Goal: Task Accomplishment & Management: Manage account settings

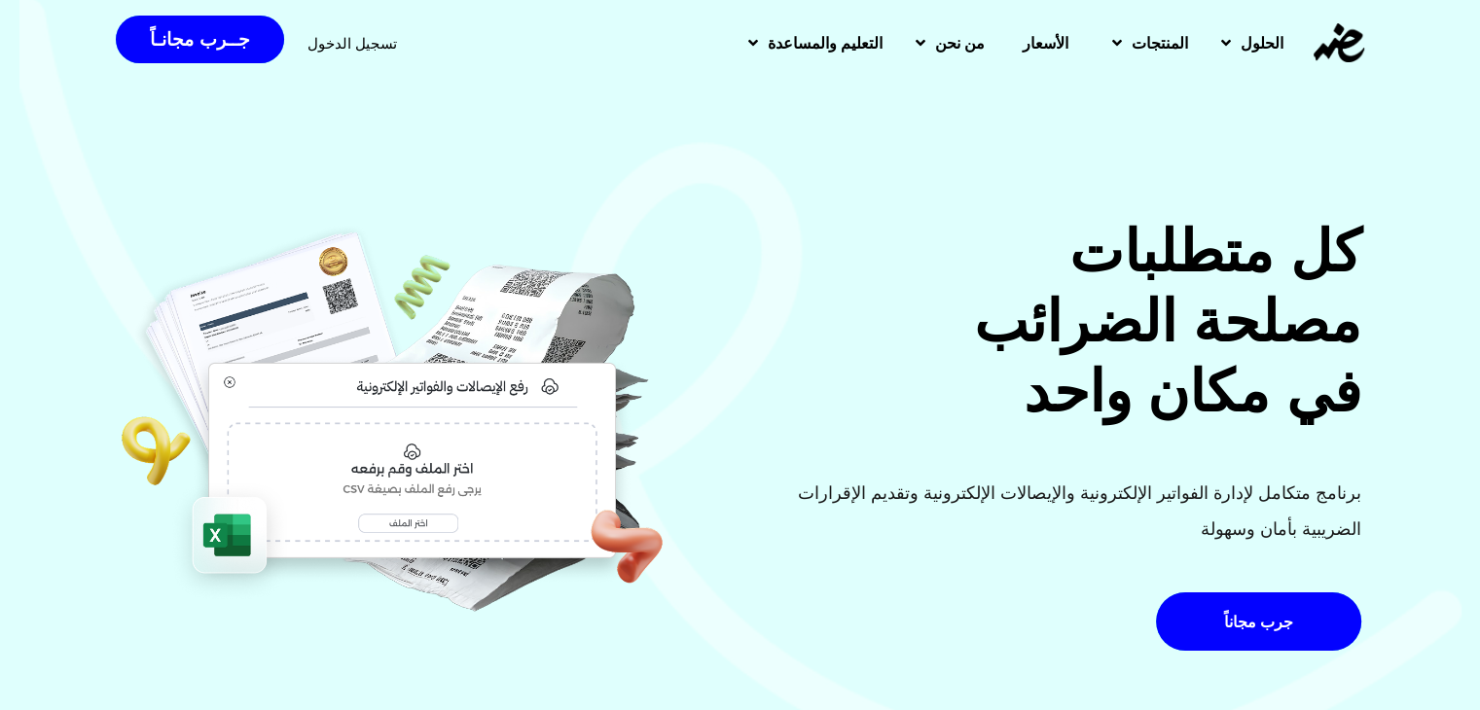
click at [339, 45] on span "تسجيل الدخول" at bounding box center [353, 43] width 90 height 15
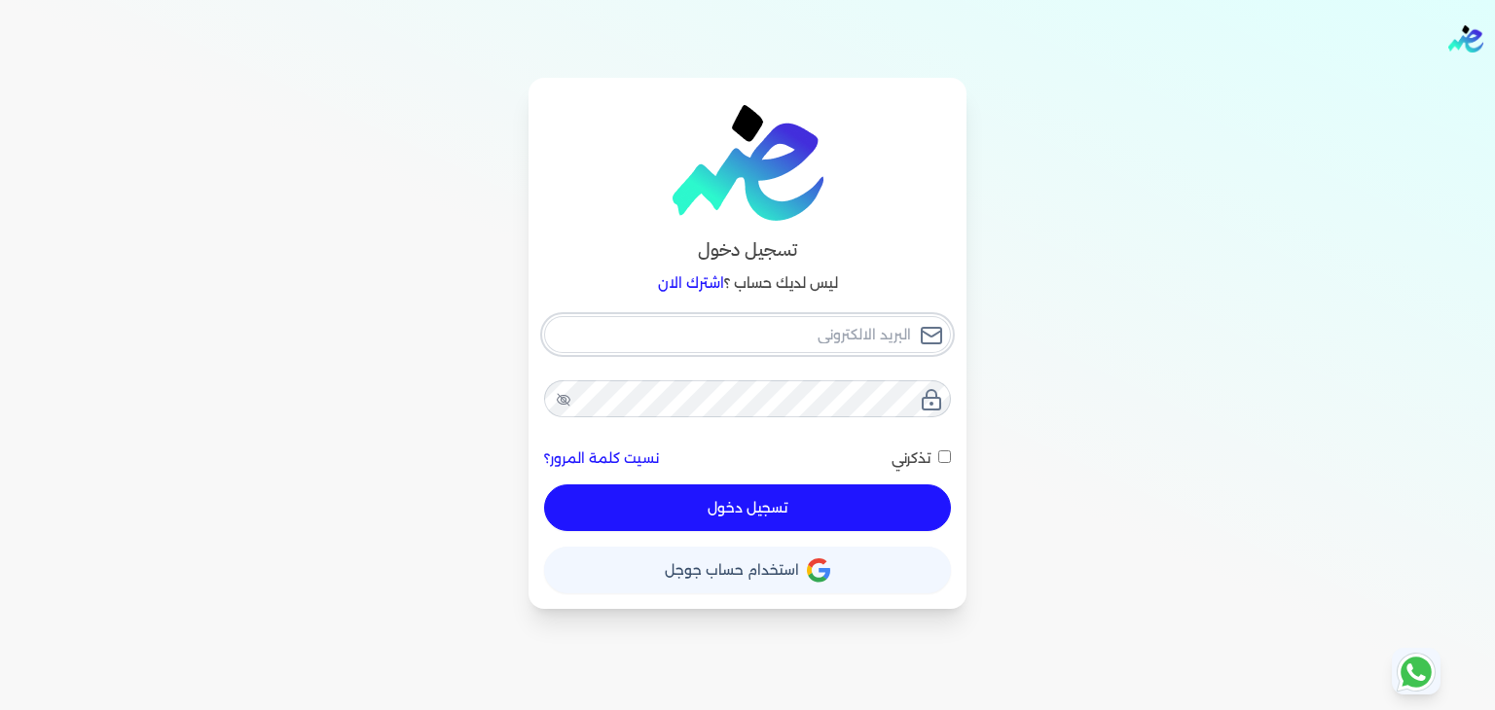
type input "pansseeforcosmetics2022@gmail.com"
click at [940, 457] on input "تذكرني" at bounding box center [944, 457] width 13 height 13
checkbox input "true"
click at [875, 500] on button "تسجيل دخول" at bounding box center [747, 508] width 407 height 47
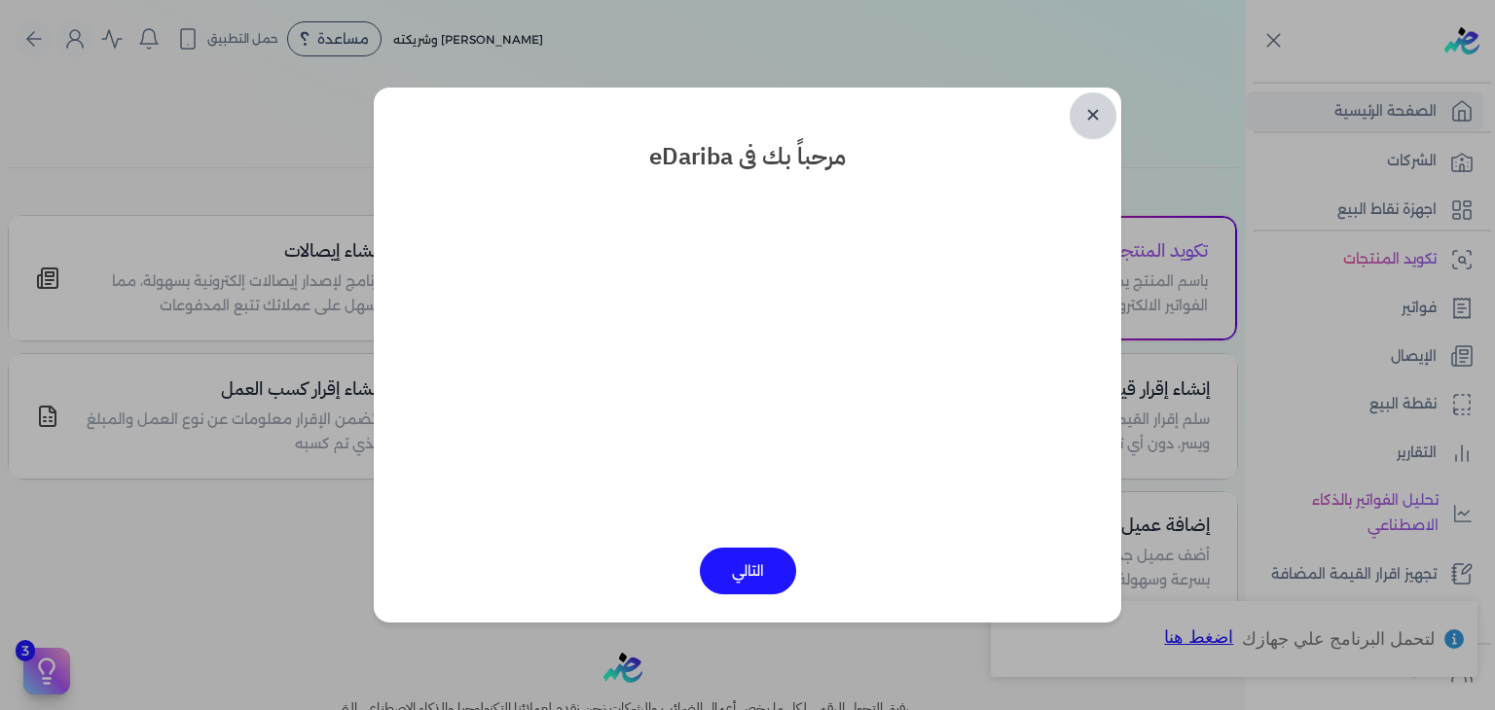
click at [1096, 122] on link "✕" at bounding box center [1092, 115] width 47 height 47
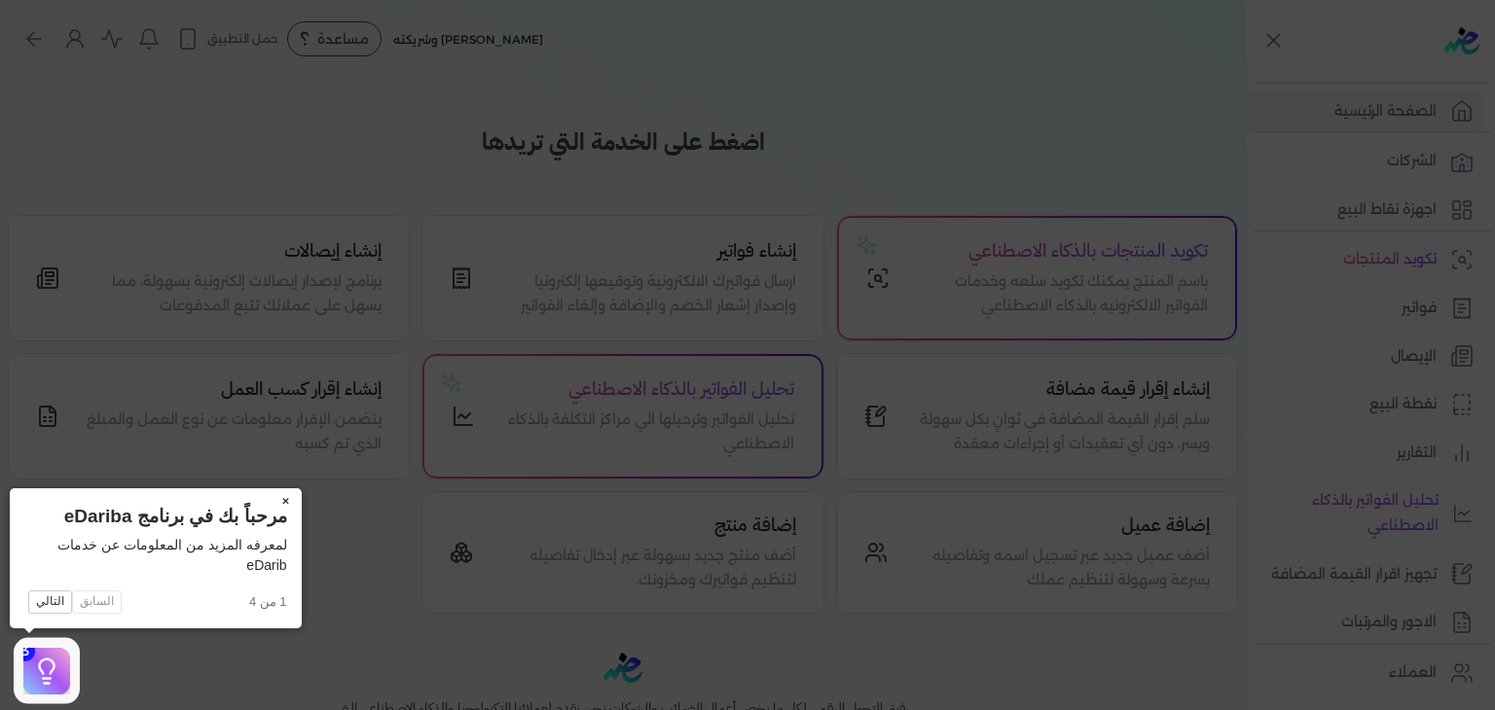
click at [283, 499] on button "×" at bounding box center [286, 502] width 31 height 27
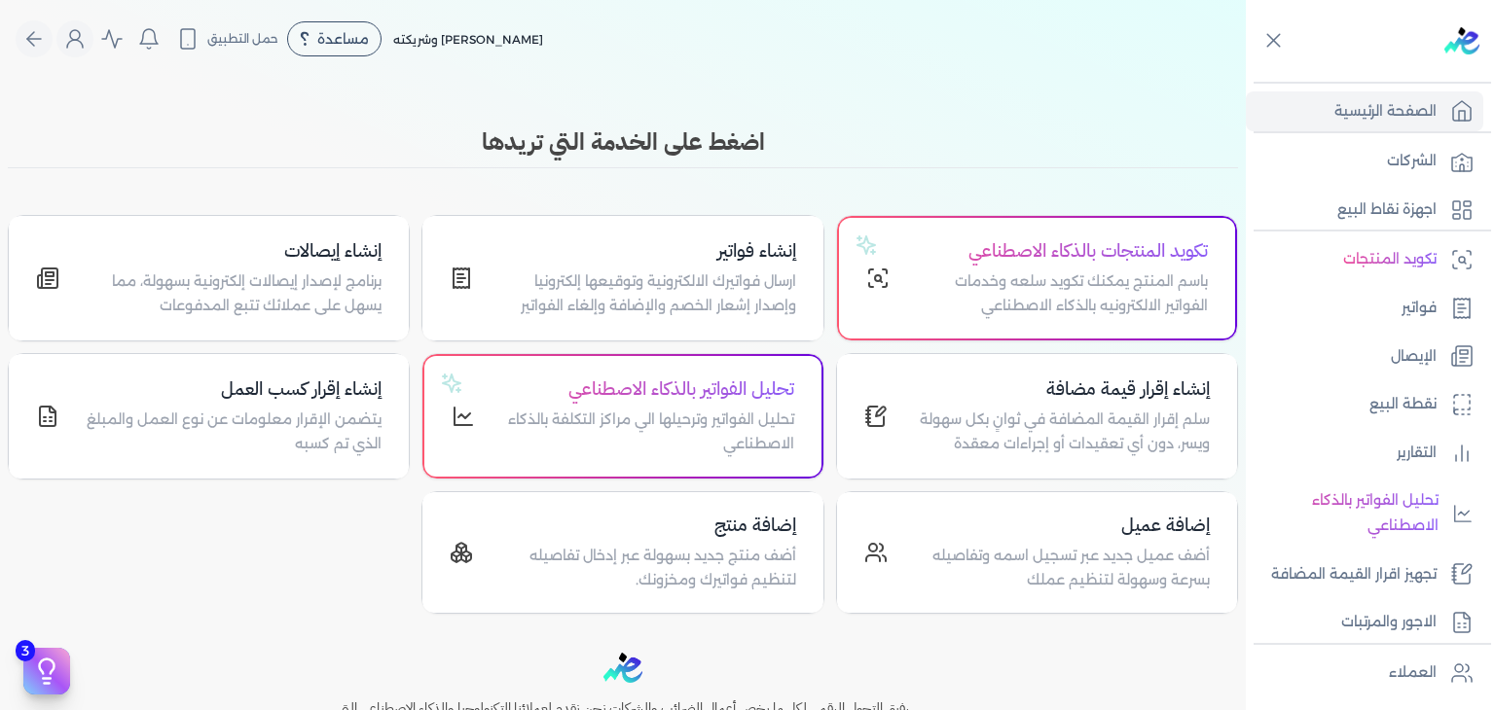
click at [1408, 328] on ul "تكويد المنتجات فواتير الإيصال نقطة البيع التقارير تحليل الفواتير بالذكاء الاصطن…" at bounding box center [1364, 440] width 237 height 403
click at [1407, 301] on p "فواتير" at bounding box center [1418, 308] width 35 height 25
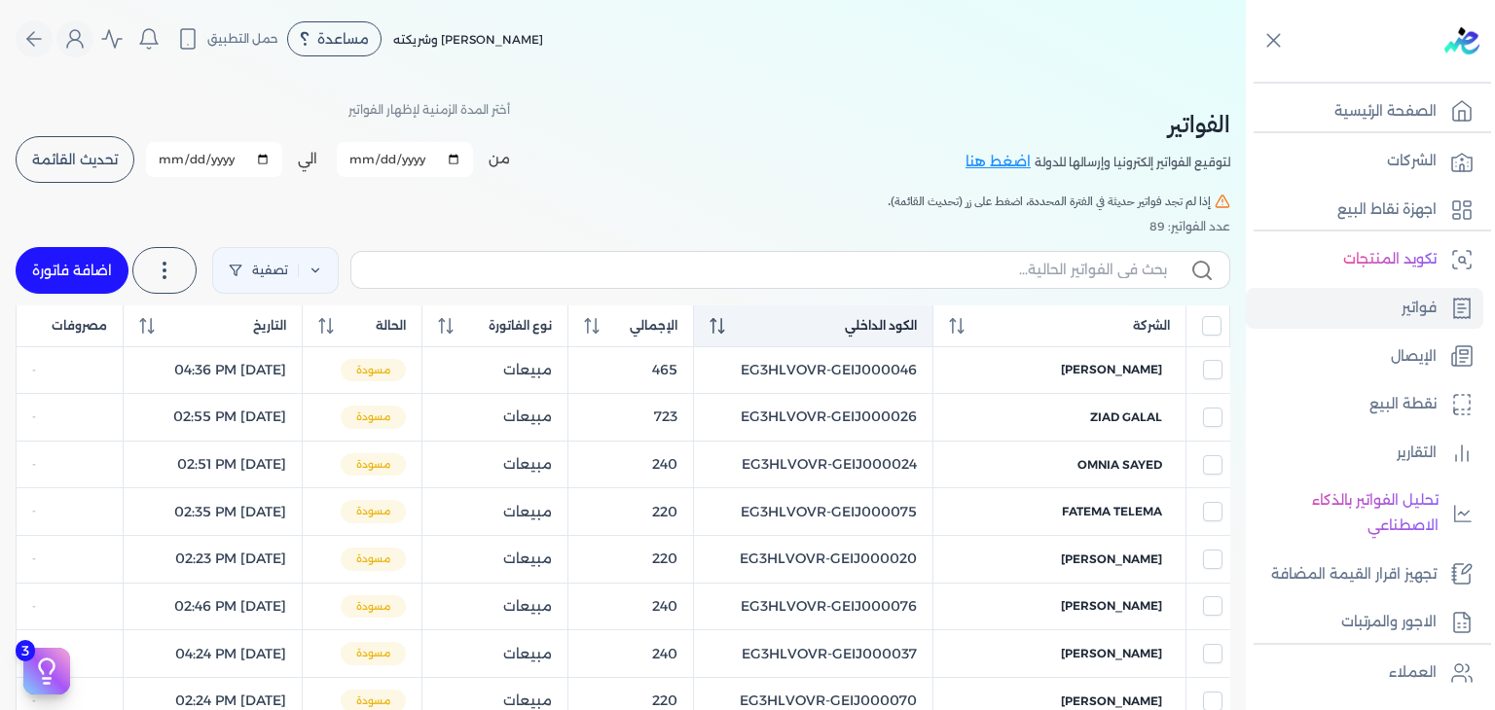
click at [723, 328] on icon at bounding box center [722, 326] width 2 height 16
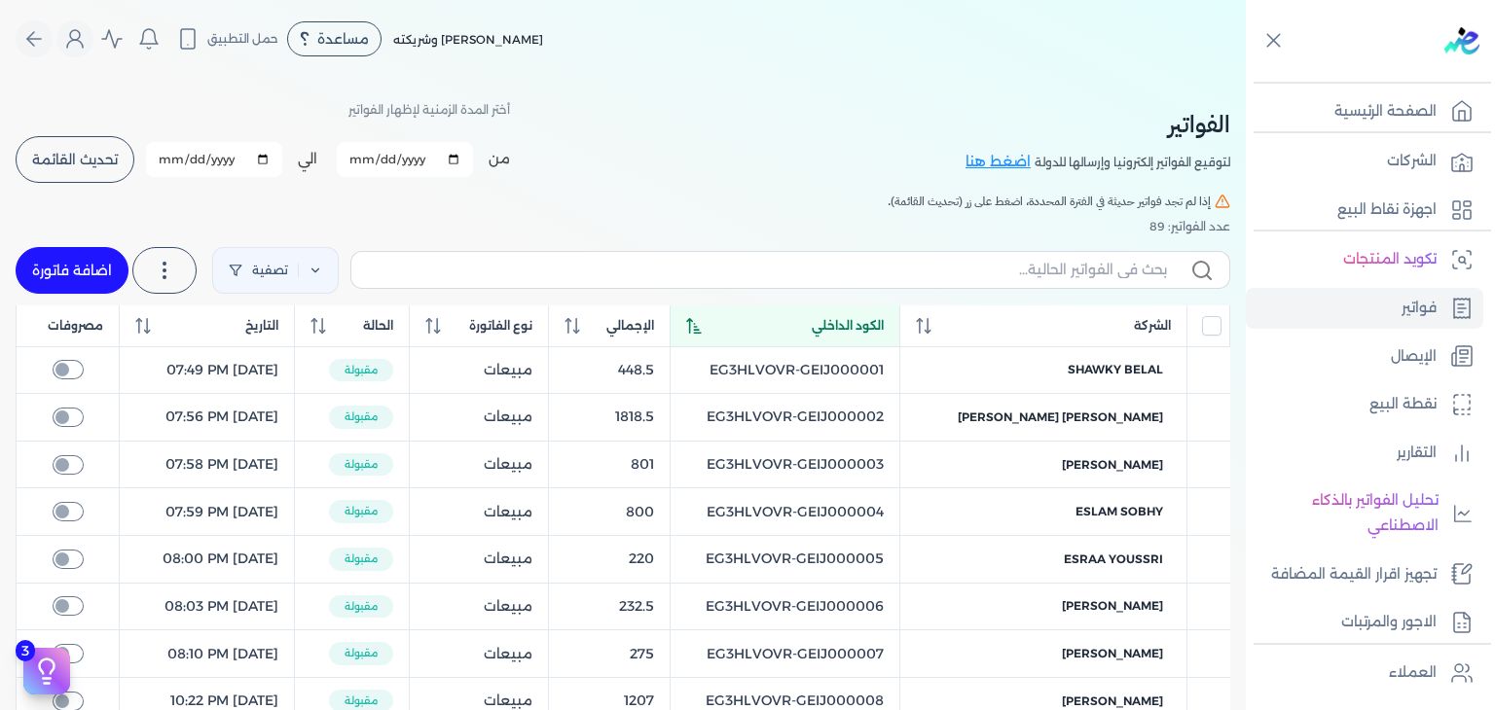
click at [755, 328] on div "الكود الداخلي" at bounding box center [785, 326] width 198 height 18
